Goal: Task Accomplishment & Management: Use online tool/utility

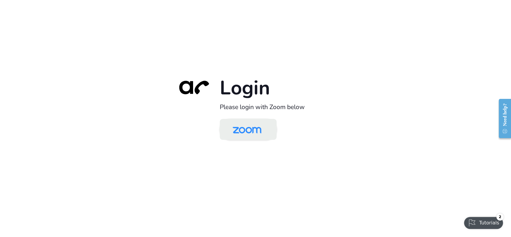
click at [248, 133] on img at bounding box center [246, 129] width 41 height 19
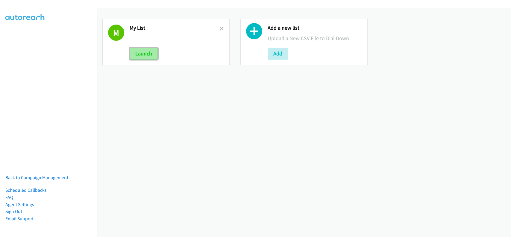
click at [151, 54] on button "Launch" at bounding box center [144, 54] width 28 height 12
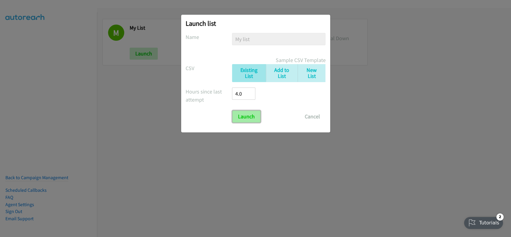
click at [243, 115] on input "Launch" at bounding box center [246, 116] width 28 height 12
